Goal: Task Accomplishment & Management: Manage account settings

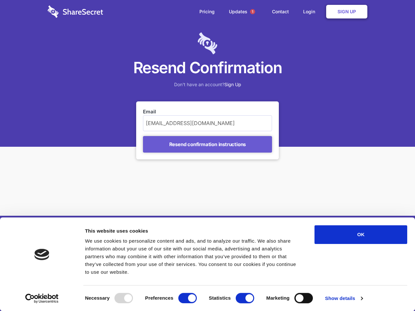
click at [208, 156] on div "Email [EMAIL_ADDRESS][DOMAIN_NAME] Resend confirmation instructions" at bounding box center [207, 131] width 143 height 58
click at [124, 298] on div at bounding box center [124, 298] width 18 height 10
click at [187, 298] on input "Preferences" at bounding box center [187, 298] width 18 height 10
checkbox input "false"
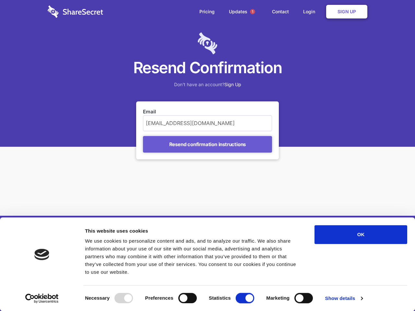
click at [245, 298] on input "Statistics" at bounding box center [245, 298] width 18 height 10
checkbox input "false"
click at [304, 298] on input "Marketing" at bounding box center [304, 298] width 18 height 10
checkbox input "true"
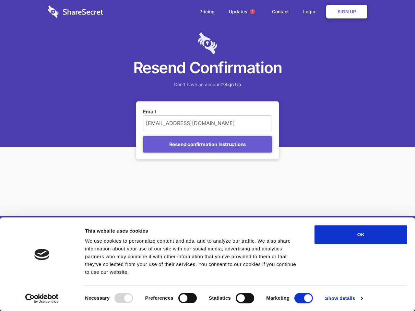
click at [344, 299] on link "Show details" at bounding box center [344, 299] width 38 height 10
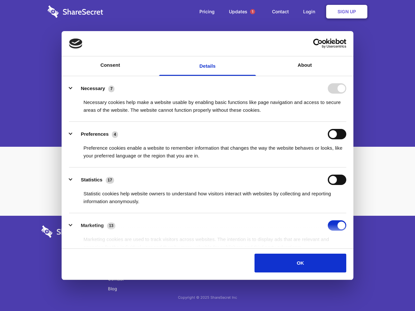
click at [346, 122] on li "Necessary 7 Necessary cookies help make a website usable by enabling basic func…" at bounding box center [207, 100] width 277 height 44
click at [253, 12] on span "1" at bounding box center [252, 11] width 5 height 5
click at [208, 144] on input "Resend confirmation instructions" at bounding box center [207, 144] width 129 height 17
